Goal: Navigation & Orientation: Understand site structure

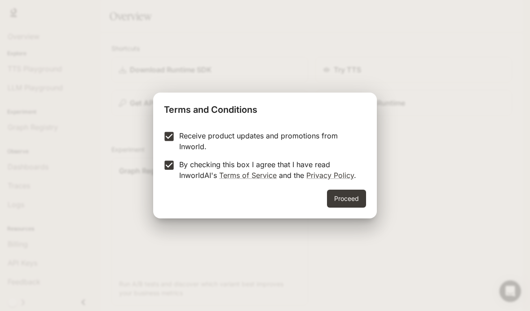
click at [362, 196] on button "Proceed" at bounding box center [346, 199] width 39 height 18
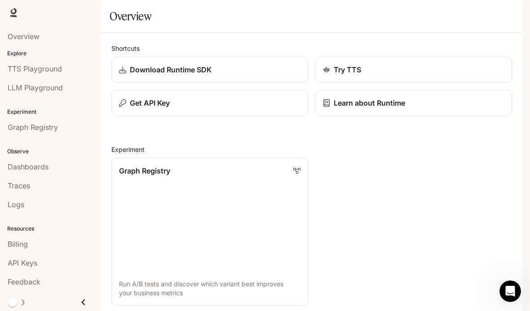
click at [155, 176] on p "Graph Registry" at bounding box center [144, 170] width 51 height 11
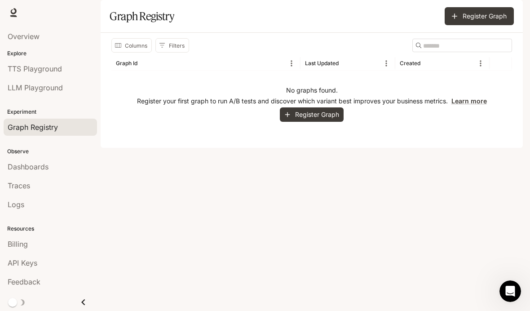
click at [18, 53] on p "Explore" at bounding box center [50, 53] width 101 height 8
click at [19, 34] on span "Overview" at bounding box center [24, 36] width 32 height 11
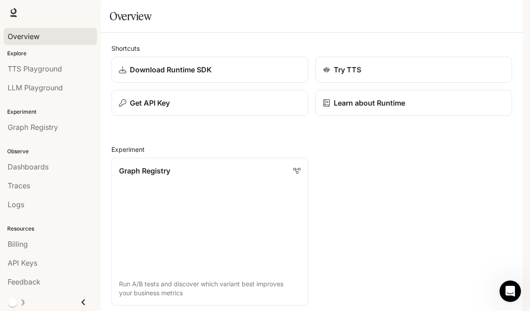
click at [27, 34] on span "Overview" at bounding box center [24, 36] width 32 height 11
